Goal: Task Accomplishment & Management: Complete application form

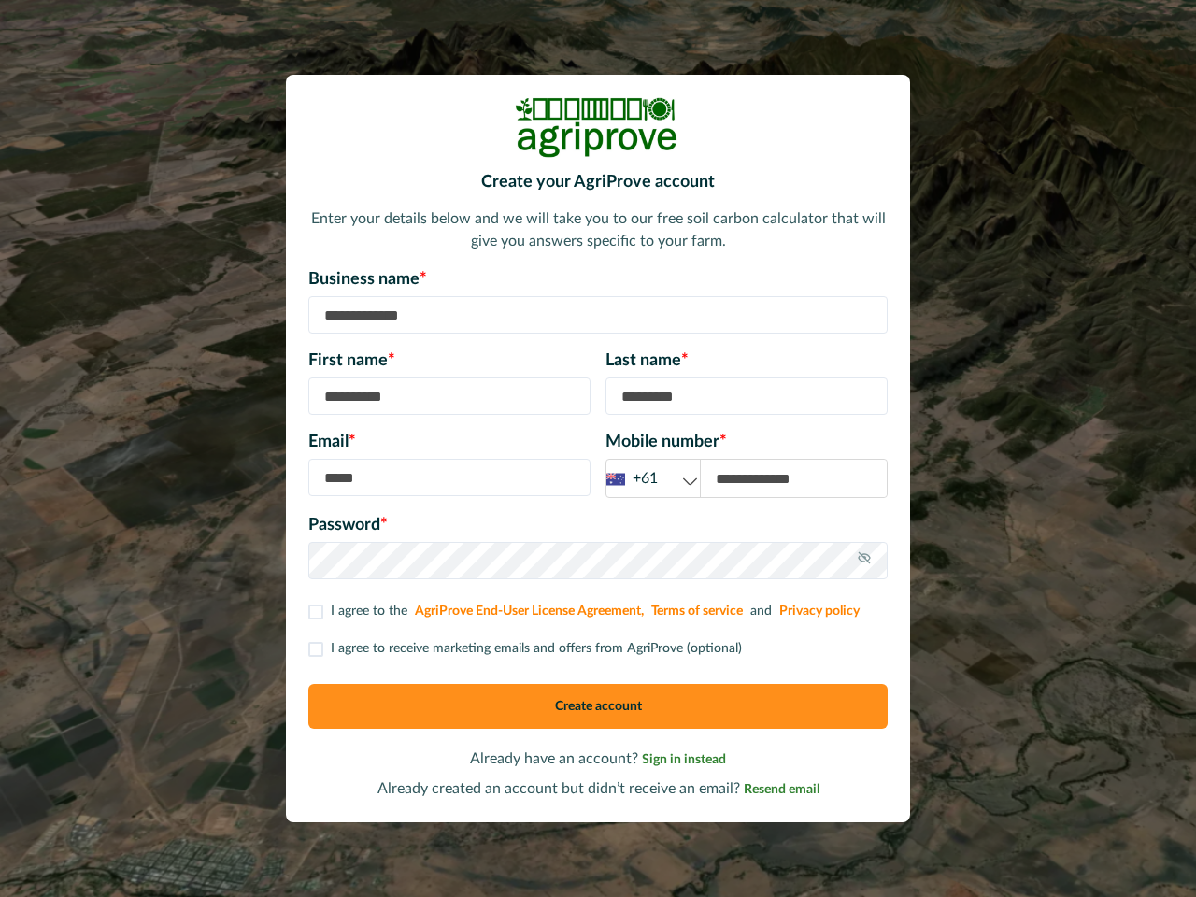
click at [598, 449] on div "Email * Mobile number * +61 +61 +44 +1" at bounding box center [598, 464] width 580 height 68
click at [653, 479] on div "+61" at bounding box center [653, 478] width 93 height 23
click at [865, 561] on icon at bounding box center [864, 558] width 15 height 15
click at [523, 649] on p "I agree to receive marketing emails and offers from AgriProve (optional)" at bounding box center [536, 649] width 411 height 20
click at [598, 707] on button "Create account" at bounding box center [598, 706] width 580 height 45
